Goal: Information Seeking & Learning: Learn about a topic

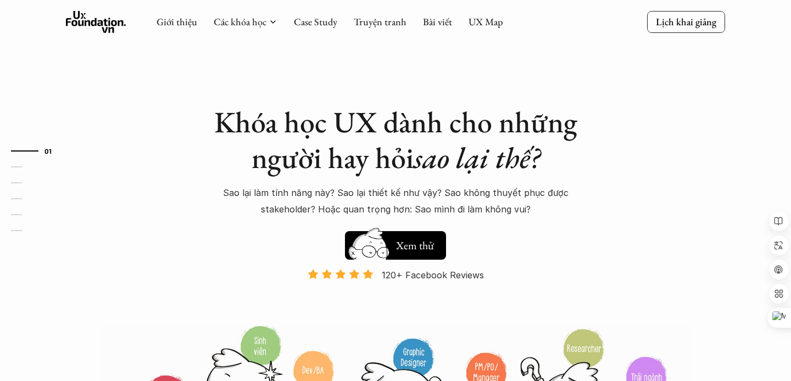
click at [256, 29] on div "Giới thiệu Các khóa học Case Study Truyện tranh Bài viết UX Map" at bounding box center [329, 22] width 346 height 22
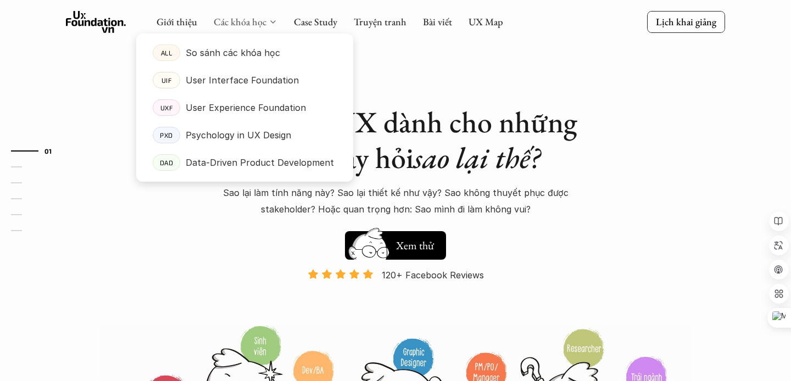
click at [259, 24] on link "Các khóa học" at bounding box center [240, 21] width 53 height 13
click at [231, 155] on p "Data-Driven Product Development" at bounding box center [260, 162] width 148 height 16
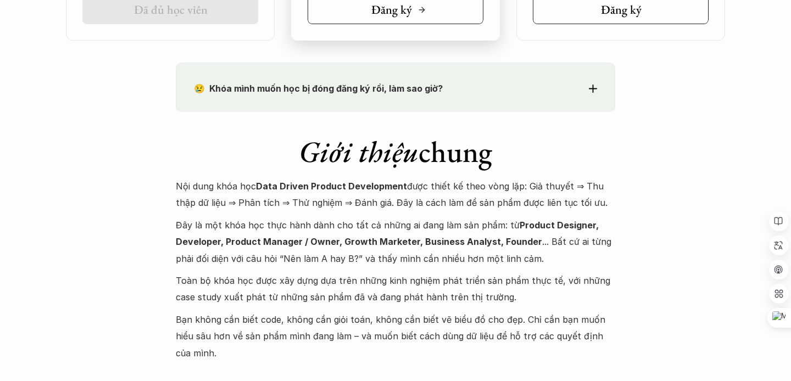
scroll to position [1014, 0]
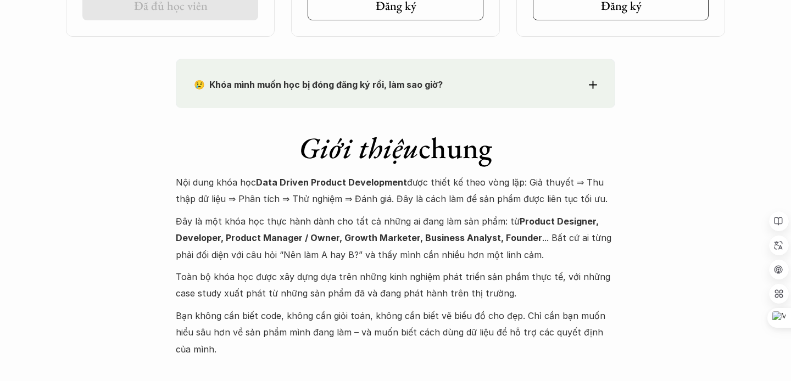
click at [427, 107] on div "😢 Khóa mình muốn học bị đóng đăng ký rồi, làm sao giờ? Chào bạn, Bọn mình rất t…" at bounding box center [395, 83] width 439 height 49
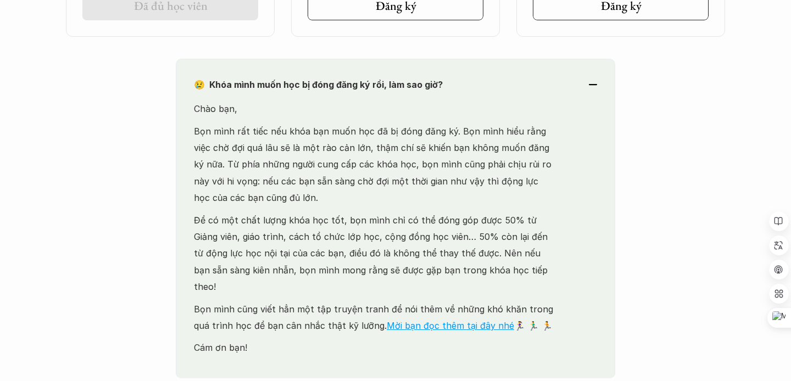
click at [427, 107] on p "Chào bạn," at bounding box center [375, 108] width 363 height 16
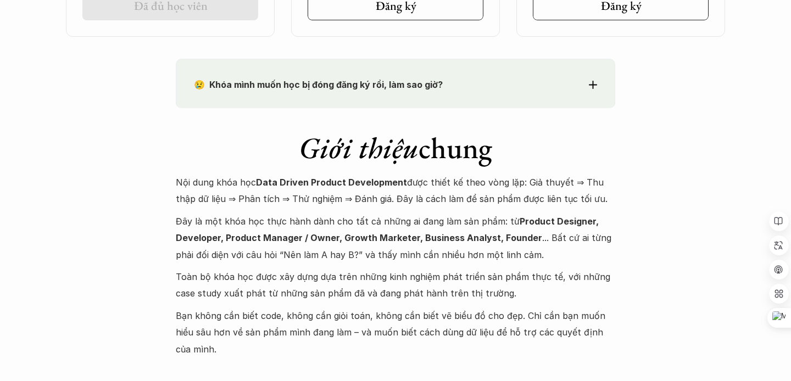
click at [417, 98] on div "😢 Khóa mình muốn học bị đóng đăng ký rồi, làm sao giờ? Chào bạn, Bọn mình rất t…" at bounding box center [395, 83] width 439 height 49
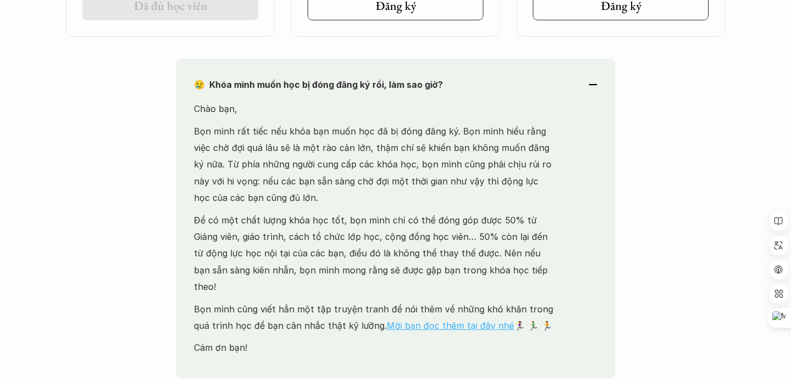
click at [396, 320] on link "Mời bạn đọc thêm tại đây nhé" at bounding box center [450, 325] width 127 height 11
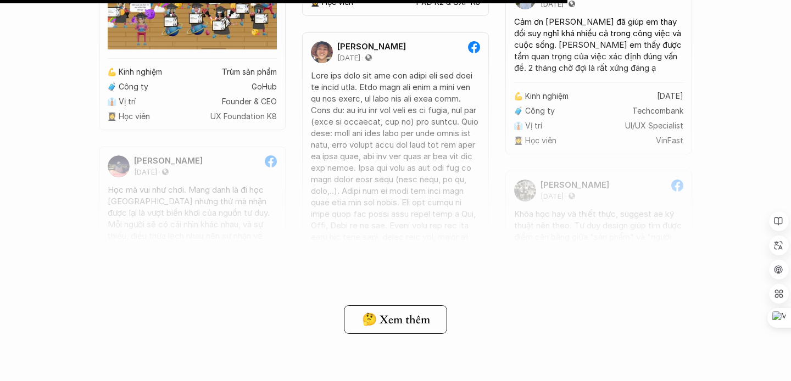
scroll to position [8568, 0]
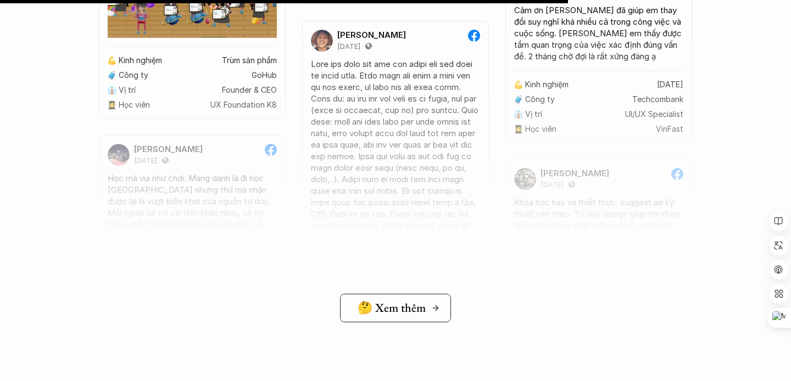
click at [363, 310] on h5 "🤔 Xem thêm" at bounding box center [391, 308] width 68 height 14
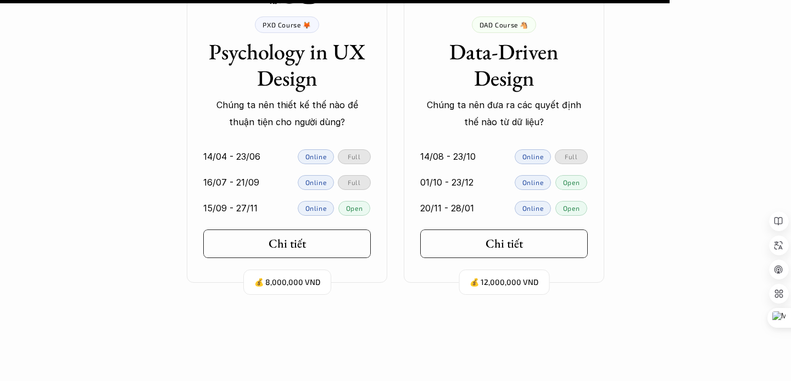
scroll to position [10072, 0]
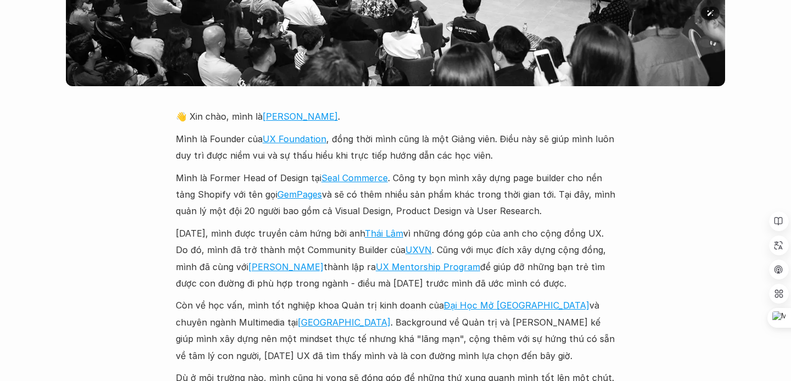
scroll to position [2879, 0]
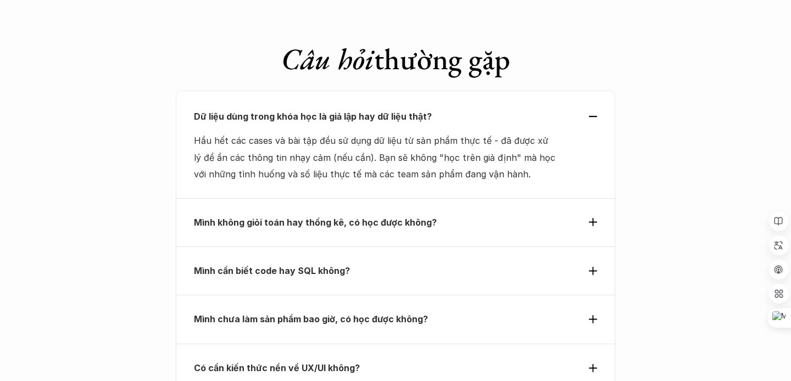
scroll to position [4035, 0]
